Goal: Find specific page/section: Find specific page/section

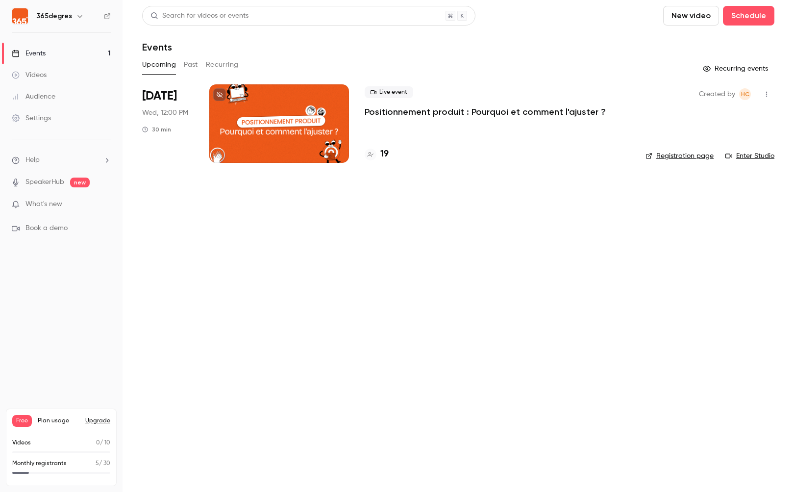
click at [261, 247] on main "Search for videos or events New video Schedule Events Upcoming Past Recurring R…" at bounding box center [459, 246] width 672 height 492
